Goal: Information Seeking & Learning: Learn about a topic

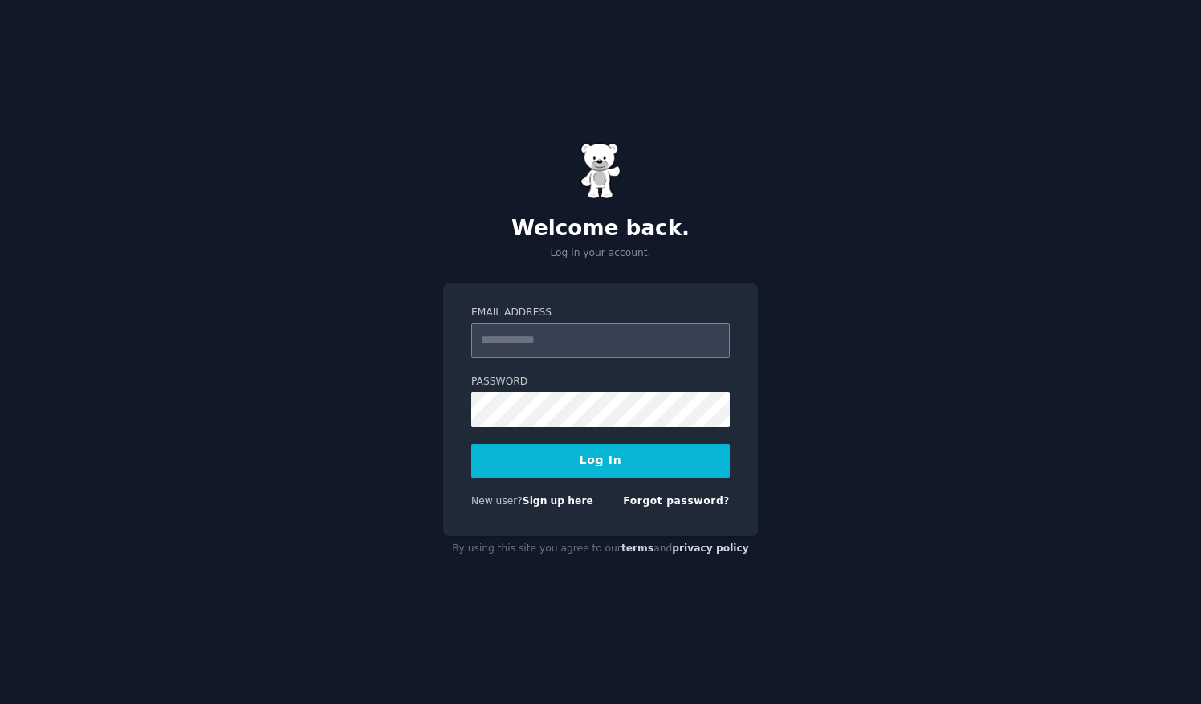
type input "**********"
click at [642, 458] on button "Log In" at bounding box center [600, 461] width 258 height 34
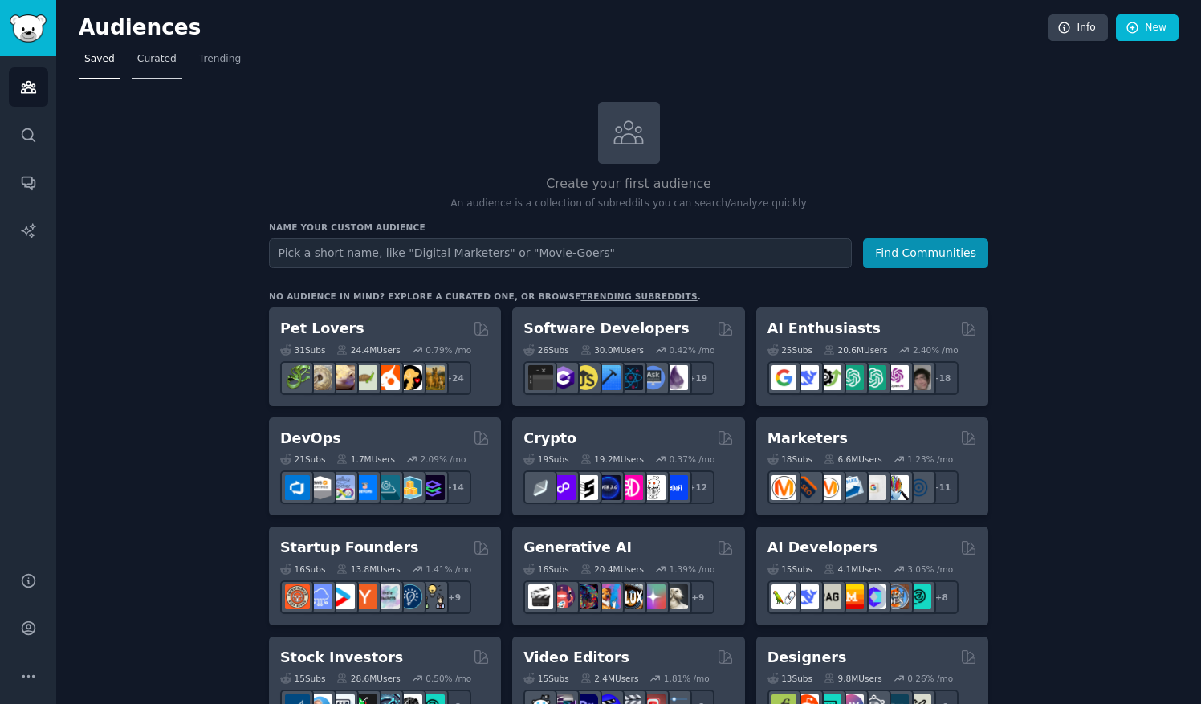
click at [156, 53] on span "Curated" at bounding box center [156, 59] width 39 height 14
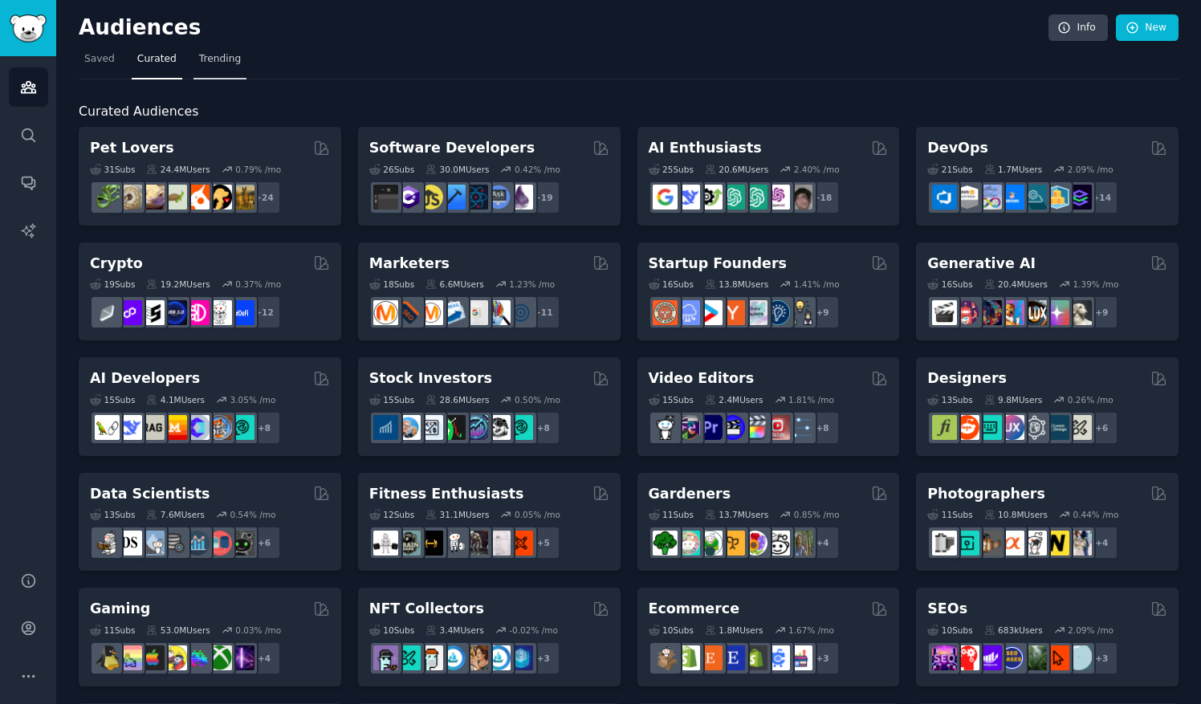
click at [214, 55] on span "Trending" at bounding box center [220, 59] width 42 height 14
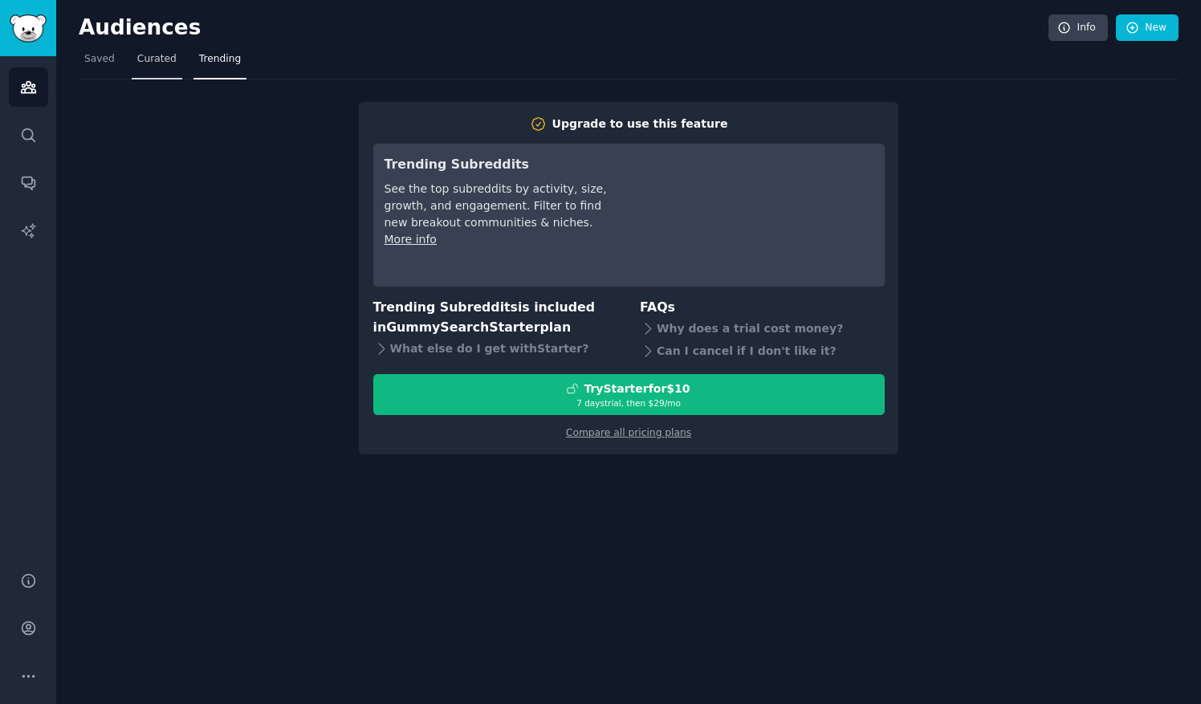
click at [150, 78] on link "Curated" at bounding box center [157, 63] width 51 height 33
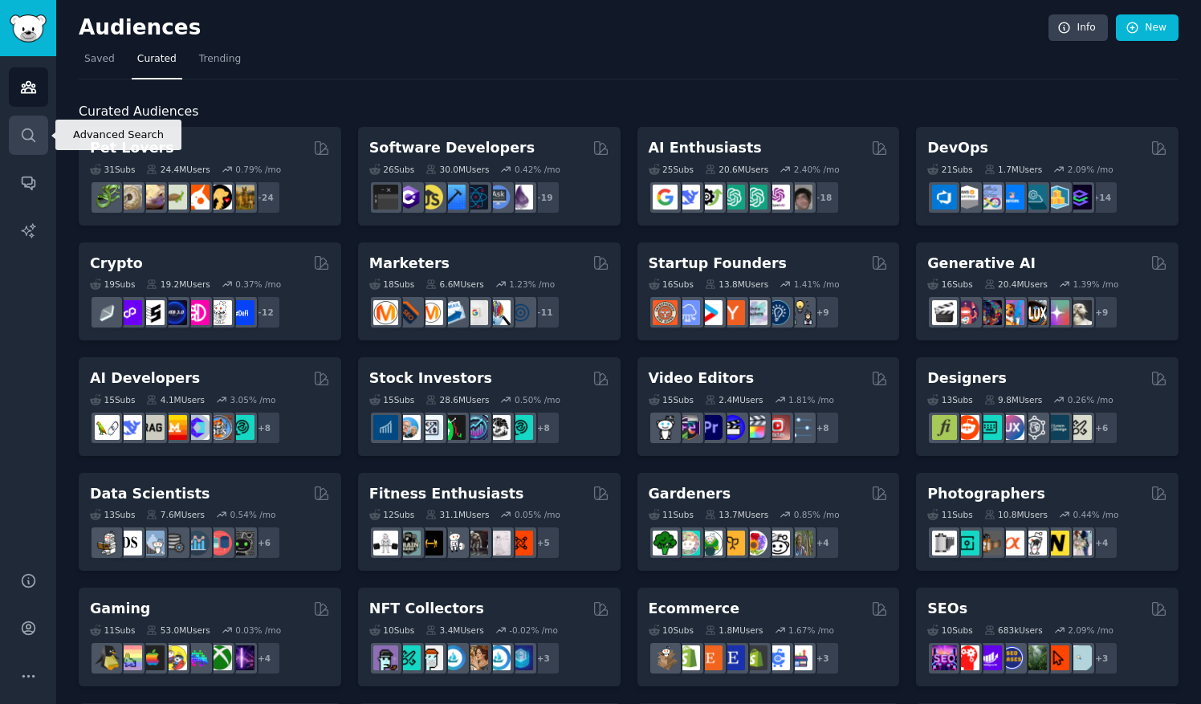
click at [33, 139] on icon "Sidebar" at bounding box center [28, 134] width 13 height 13
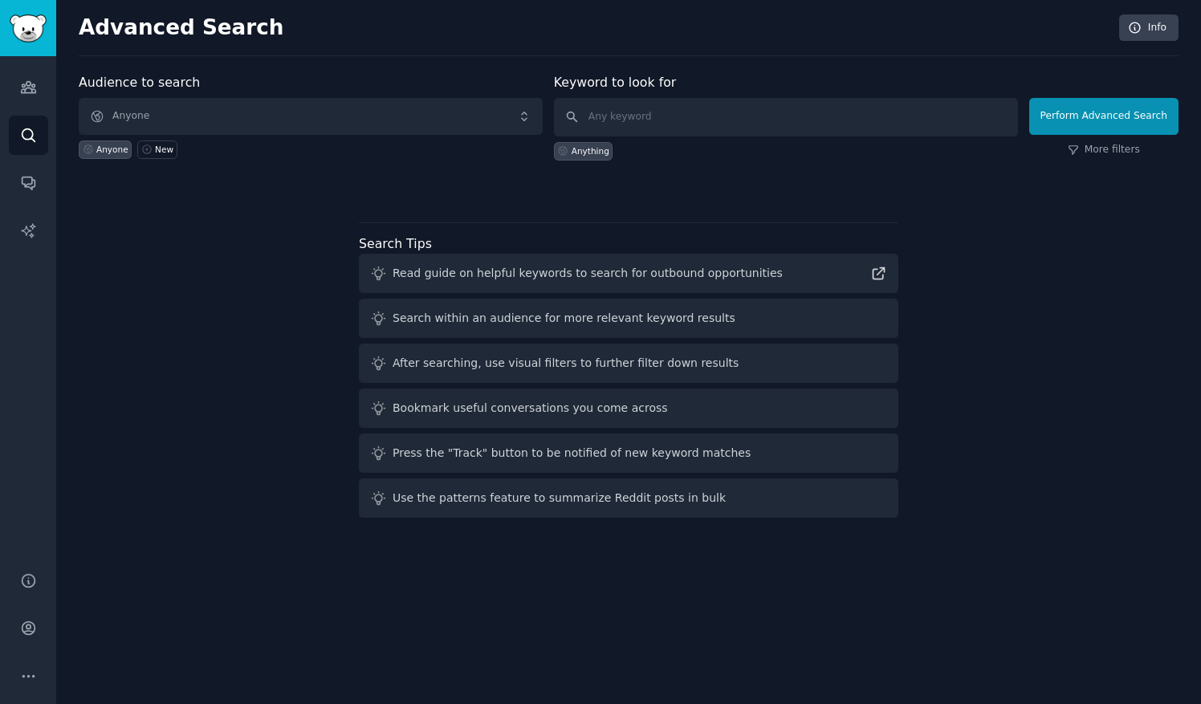
click at [395, 114] on span "Anyone" at bounding box center [311, 116] width 464 height 37
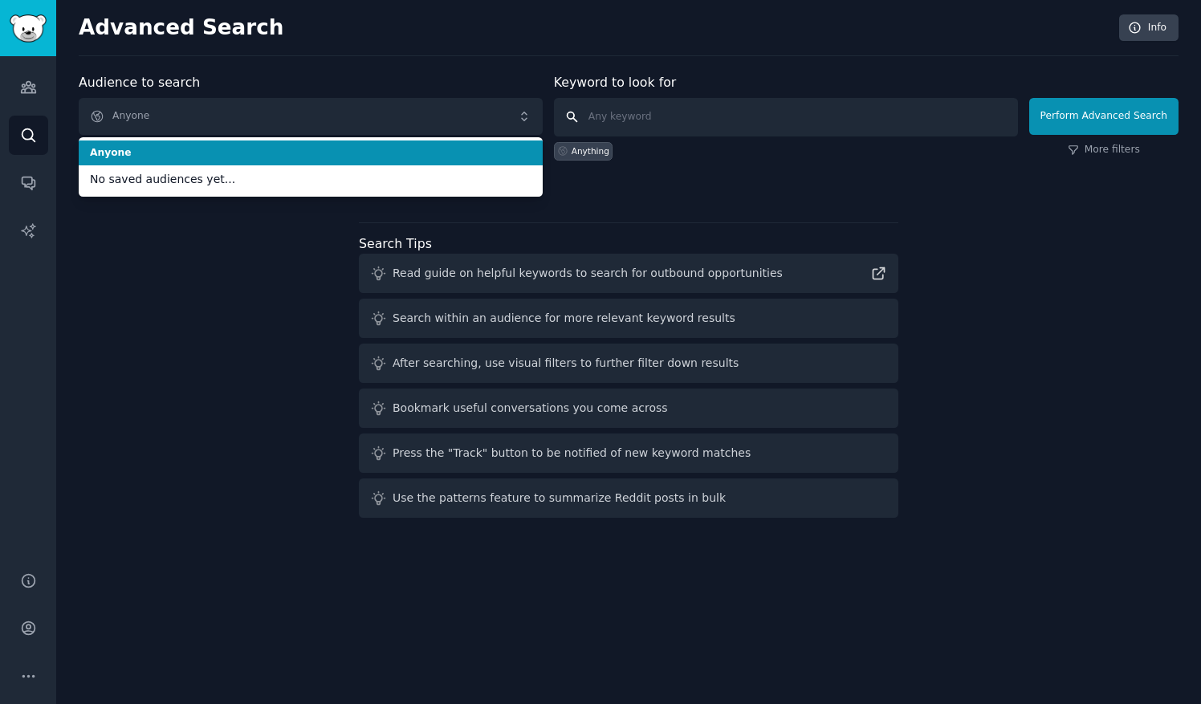
click at [649, 119] on input "text" at bounding box center [786, 117] width 464 height 39
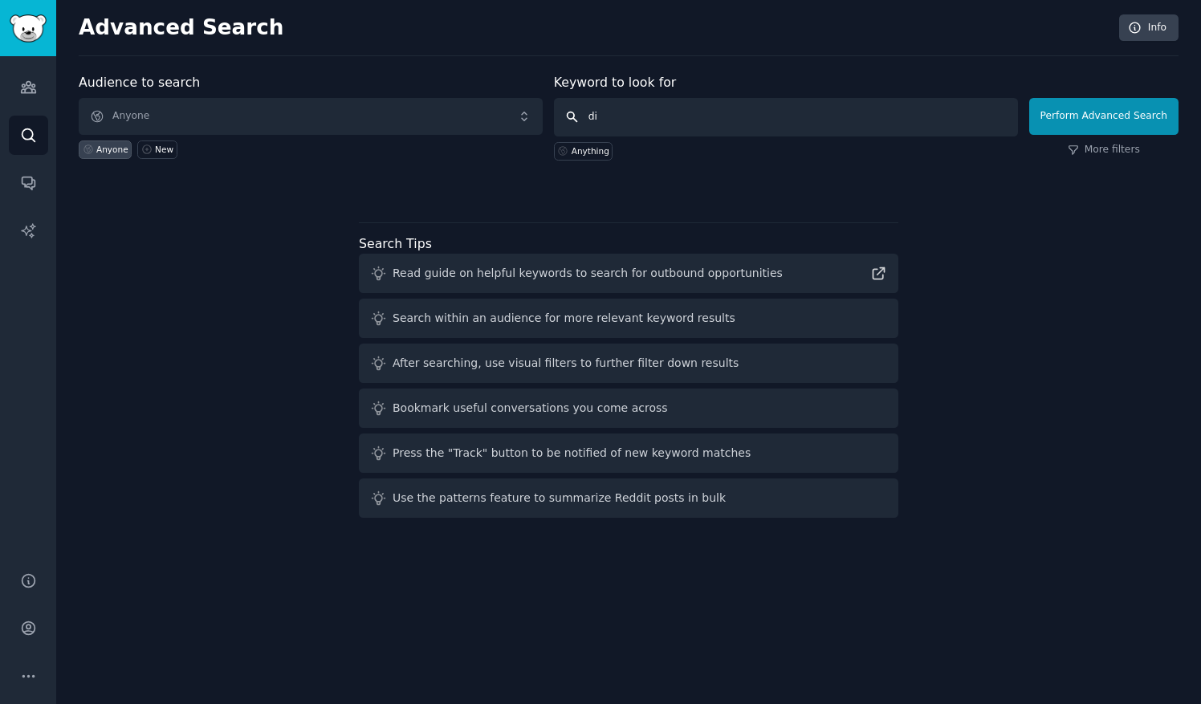
type input "d"
type input "weight loss"
click at [1060, 107] on button "Perform Advanced Search" at bounding box center [1103, 116] width 149 height 37
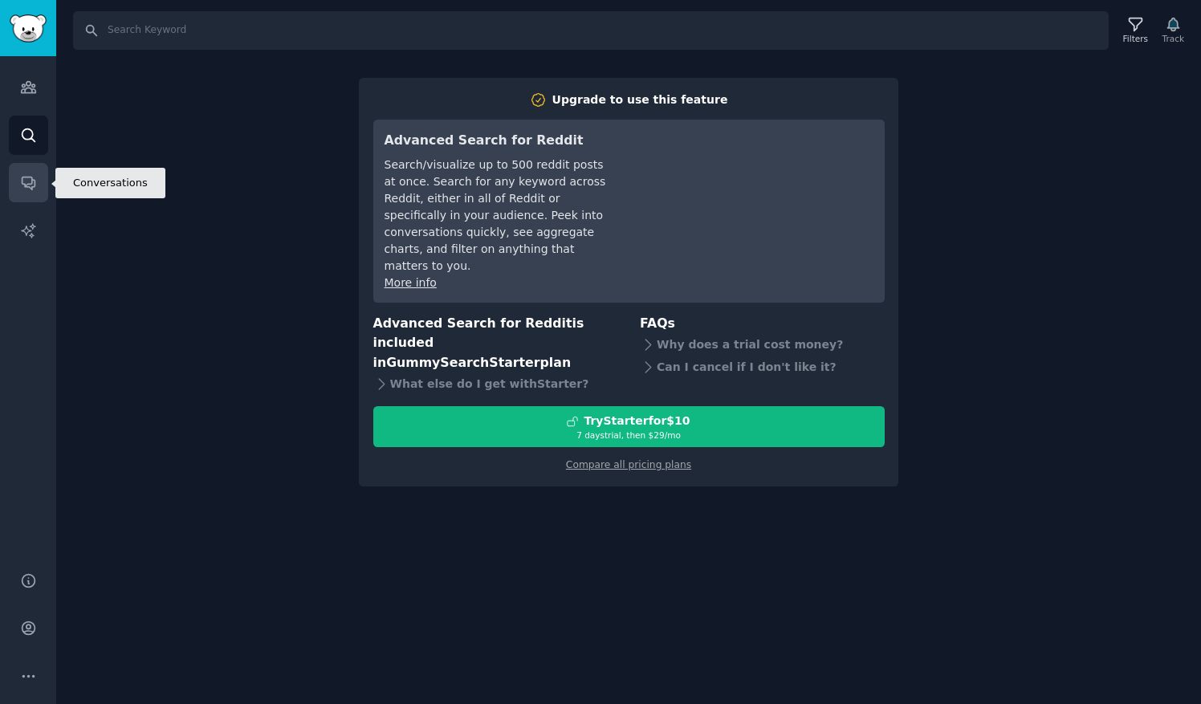
click at [45, 189] on link "Conversations" at bounding box center [28, 182] width 39 height 39
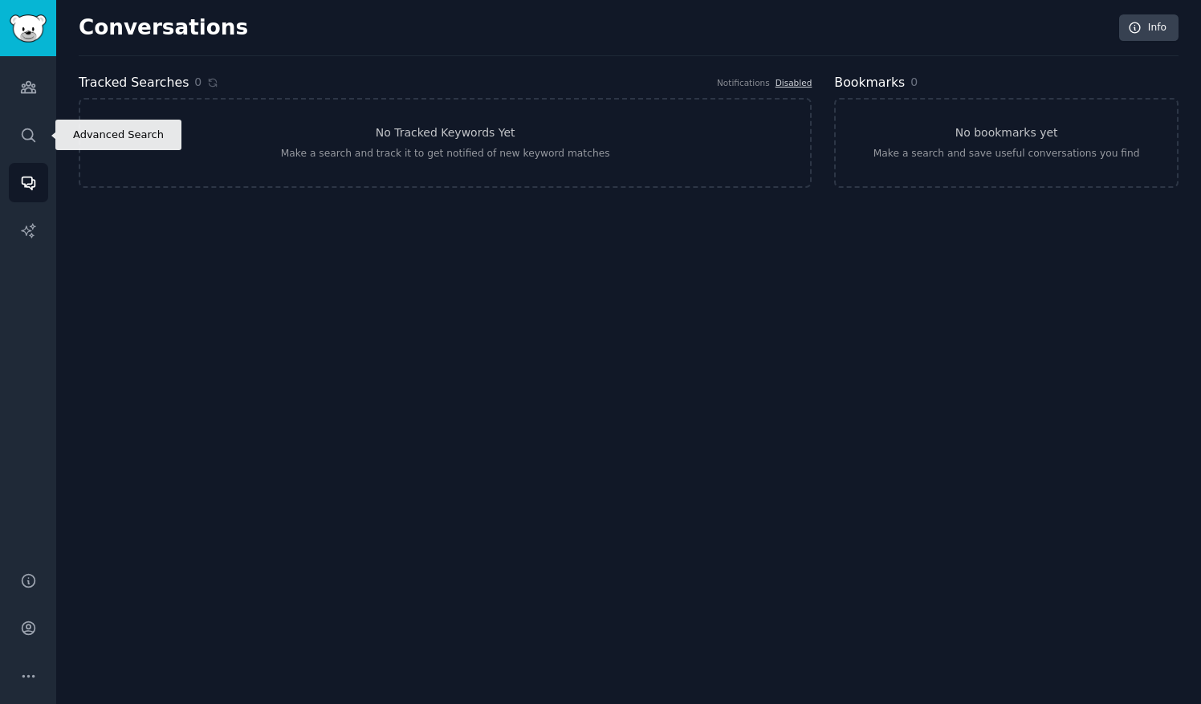
click at [49, 158] on div "Audiences Search Conversations AI Reports" at bounding box center [28, 304] width 56 height 496
click at [49, 103] on div "Audiences Search Conversations AI Reports" at bounding box center [28, 304] width 56 height 496
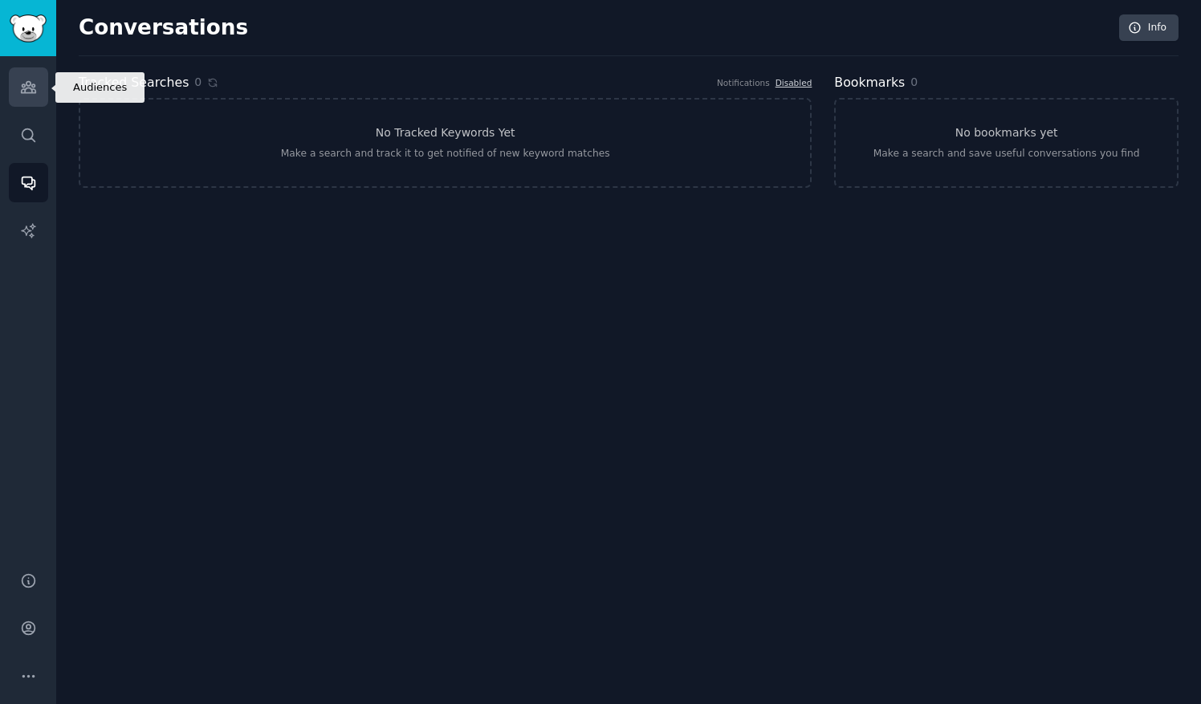
click at [40, 92] on link "Audiences" at bounding box center [28, 86] width 39 height 39
